Goal: Check status

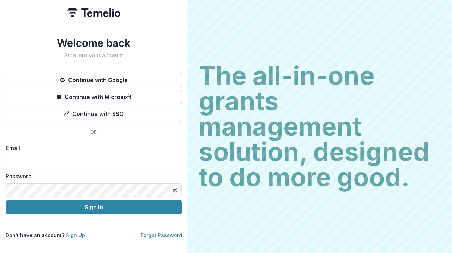
type input "**********"
click at [94, 205] on button "Sign In" at bounding box center [94, 207] width 176 height 14
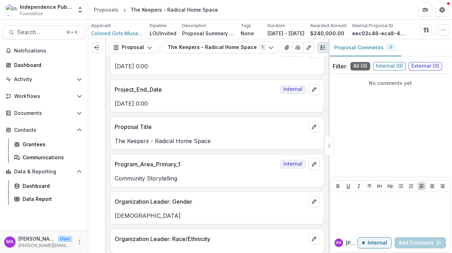
scroll to position [804, 0]
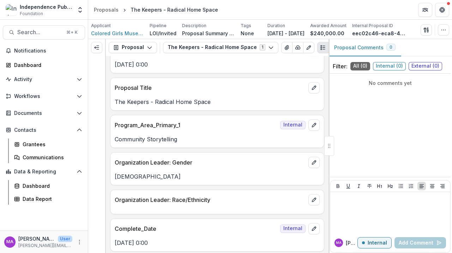
click at [24, 13] on span "Foundation" at bounding box center [31, 14] width 23 height 6
click at [42, 52] on span "Notifications" at bounding box center [48, 51] width 68 height 6
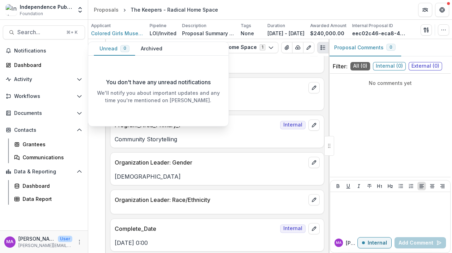
click at [233, 219] on div "Complete_Date Internal" at bounding box center [216, 227] width 213 height 16
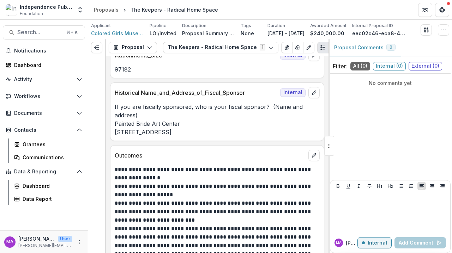
scroll to position [1224, 0]
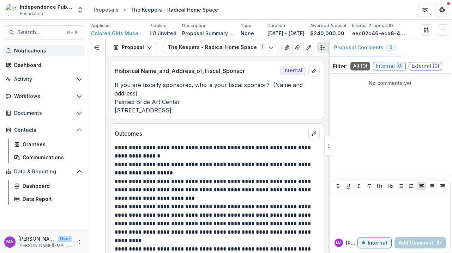
click at [22, 53] on span "Notifications" at bounding box center [48, 51] width 68 height 6
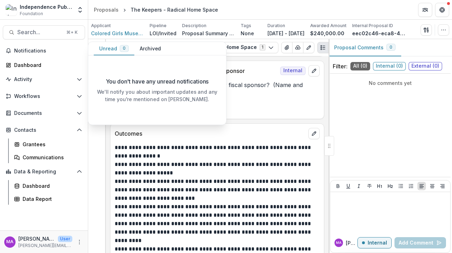
click at [20, 5] on div "Independence Public Media Foundation" at bounding box center [46, 6] width 53 height 7
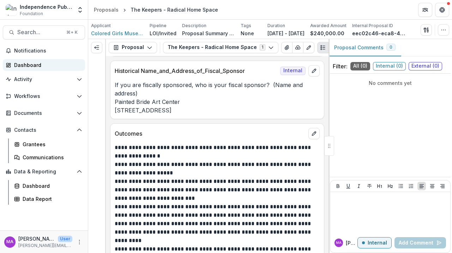
click at [38, 67] on div "Dashboard" at bounding box center [46, 64] width 65 height 7
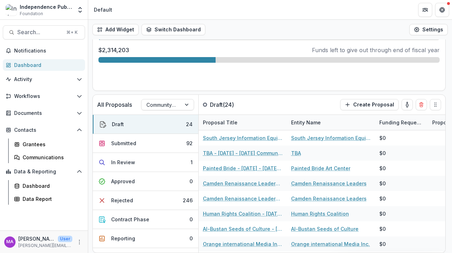
scroll to position [270, 0]
click at [155, 140] on button "Submitted 92" at bounding box center [146, 143] width 106 height 19
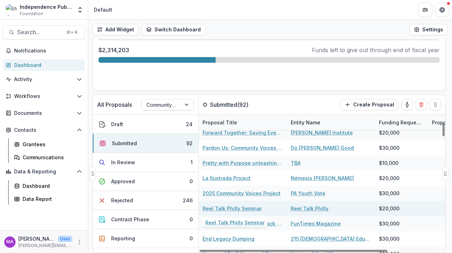
scroll to position [82, 0]
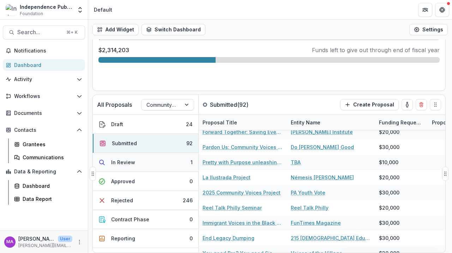
click at [131, 162] on div "In Review" at bounding box center [123, 162] width 24 height 7
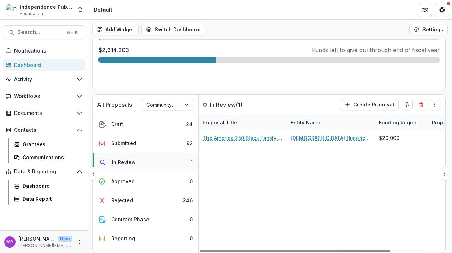
scroll to position [0, 0]
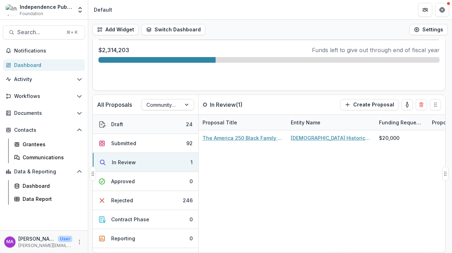
click at [139, 124] on button "Draft 24" at bounding box center [146, 124] width 106 height 19
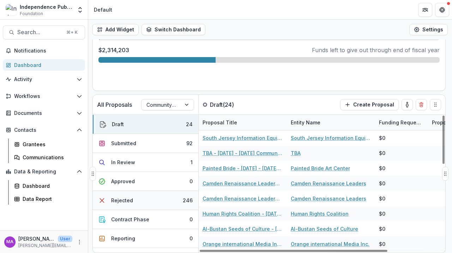
click at [160, 199] on button "Rejected 246" at bounding box center [146, 200] width 106 height 19
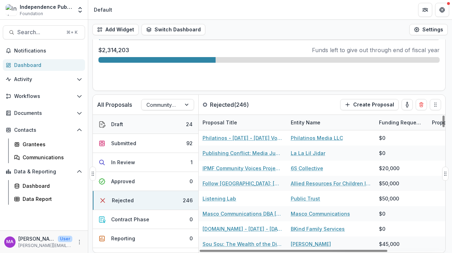
click at [144, 118] on button "Draft 24" at bounding box center [146, 124] width 106 height 19
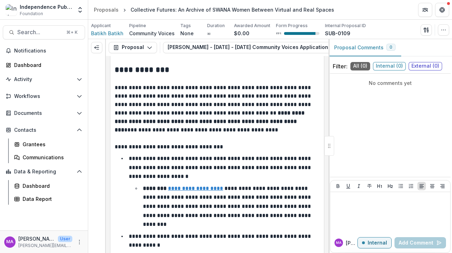
scroll to position [84, 0]
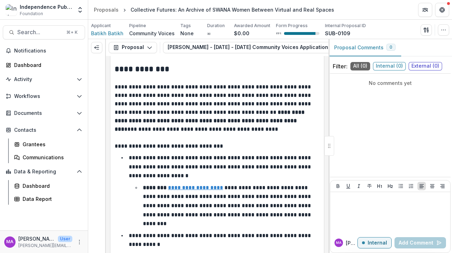
click at [242, 150] on p "**********" at bounding box center [216, 146] width 203 height 8
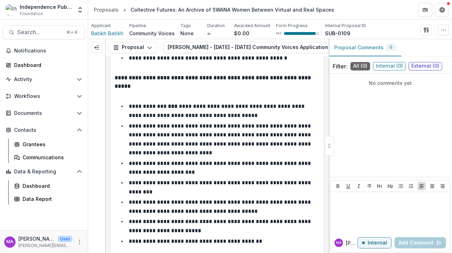
scroll to position [788, 0]
